Goal: Task Accomplishment & Management: Use online tool/utility

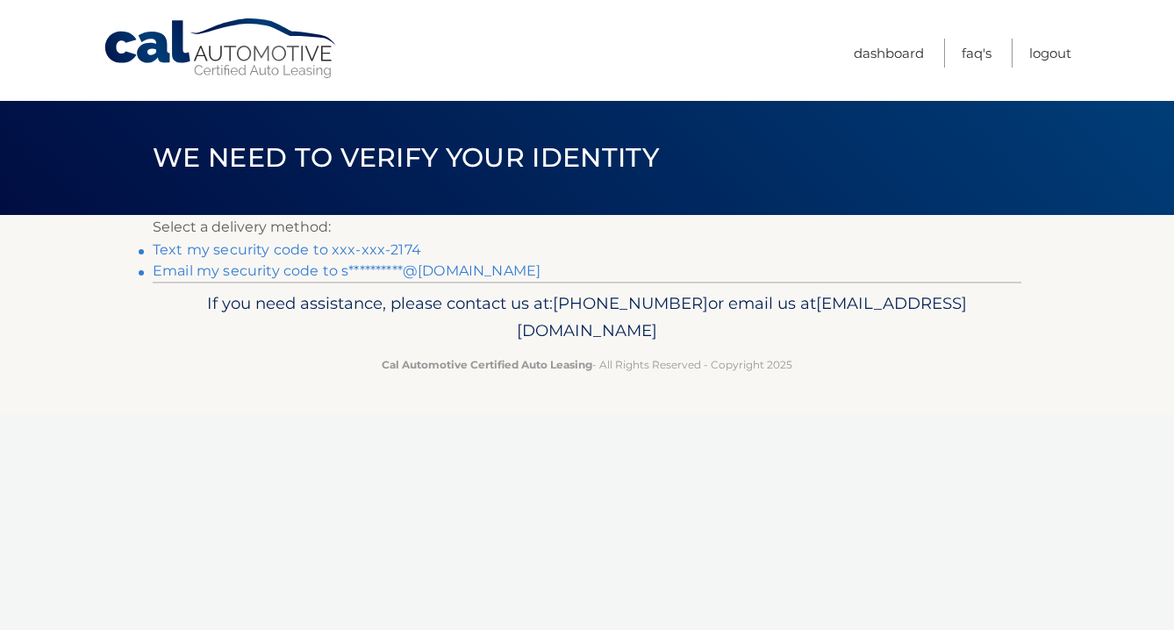
click at [361, 268] on link "**********" at bounding box center [347, 270] width 388 height 17
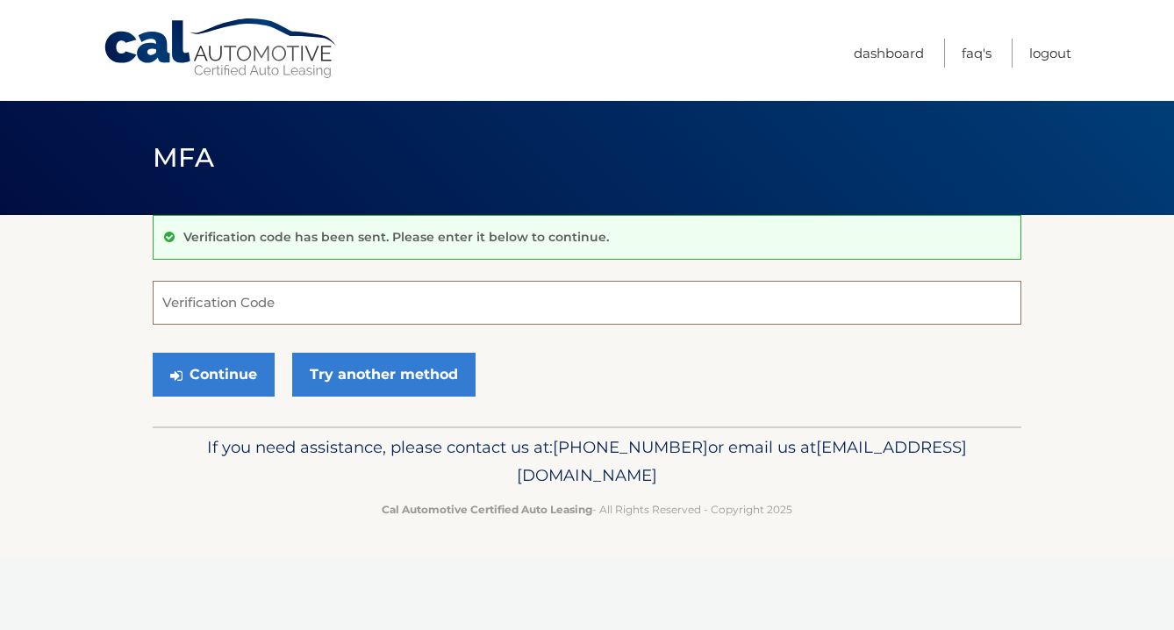
click at [286, 297] on input "Verification Code" at bounding box center [587, 303] width 869 height 44
click at [238, 308] on input "Verification Code" at bounding box center [587, 303] width 869 height 44
type input "645427"
click at [233, 366] on button "Continue" at bounding box center [214, 375] width 122 height 44
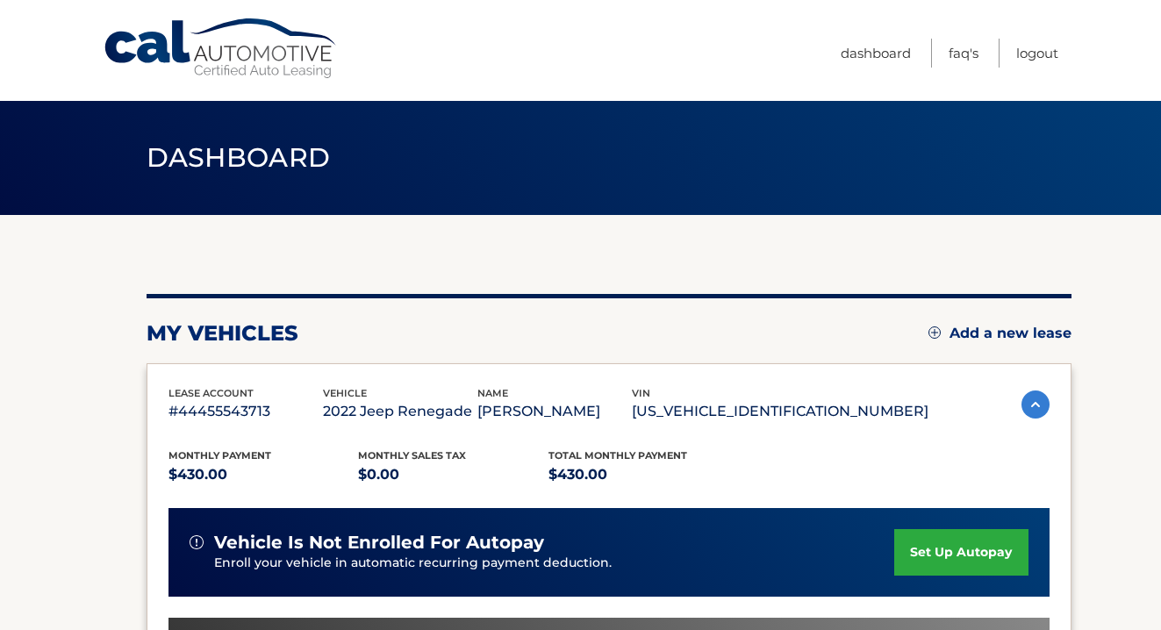
scroll to position [88, 0]
